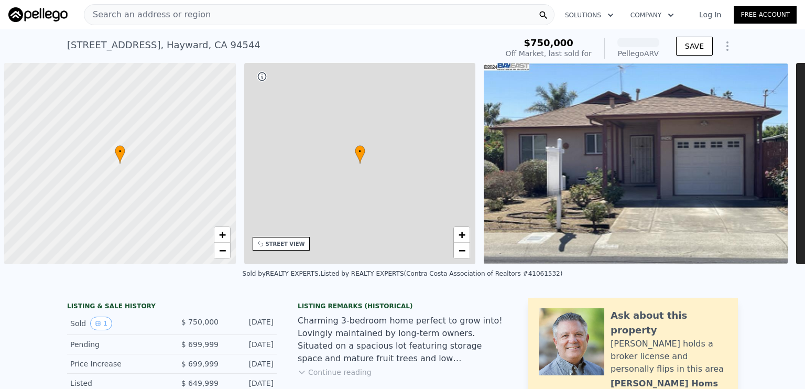
scroll to position [0, 4]
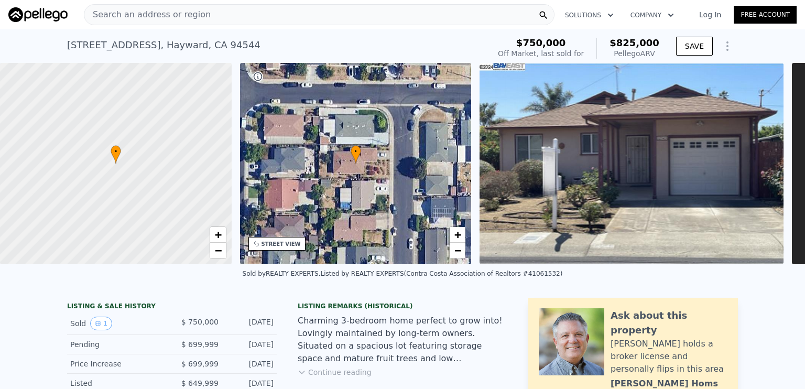
click at [166, 15] on span "Search an address or region" at bounding box center [147, 14] width 126 height 13
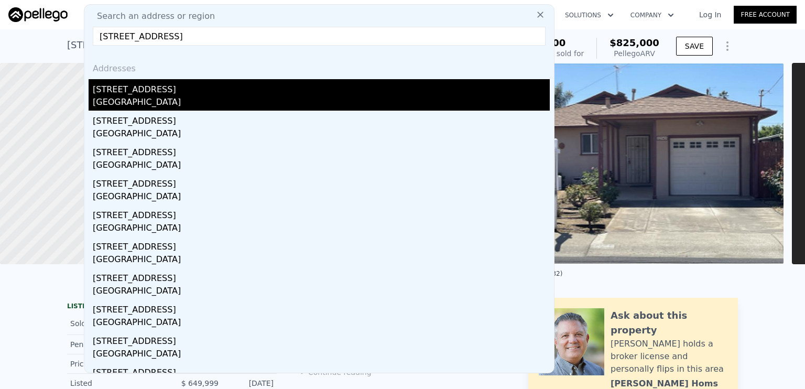
type input "[STREET_ADDRESS]"
click at [145, 93] on div "[STREET_ADDRESS]" at bounding box center [321, 87] width 457 height 17
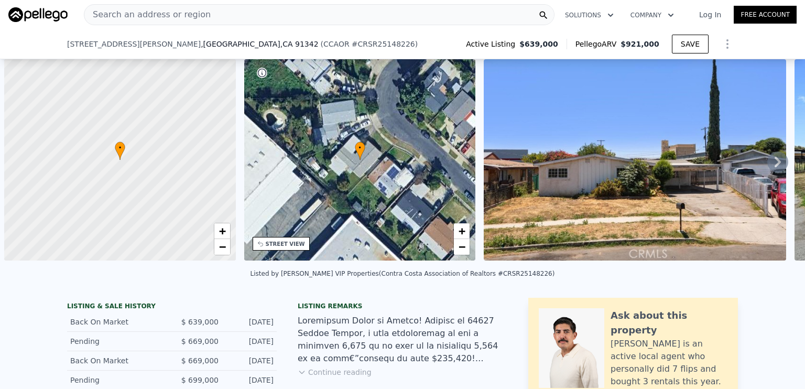
scroll to position [0, 4]
